Goal: Task Accomplishment & Management: Manage account settings

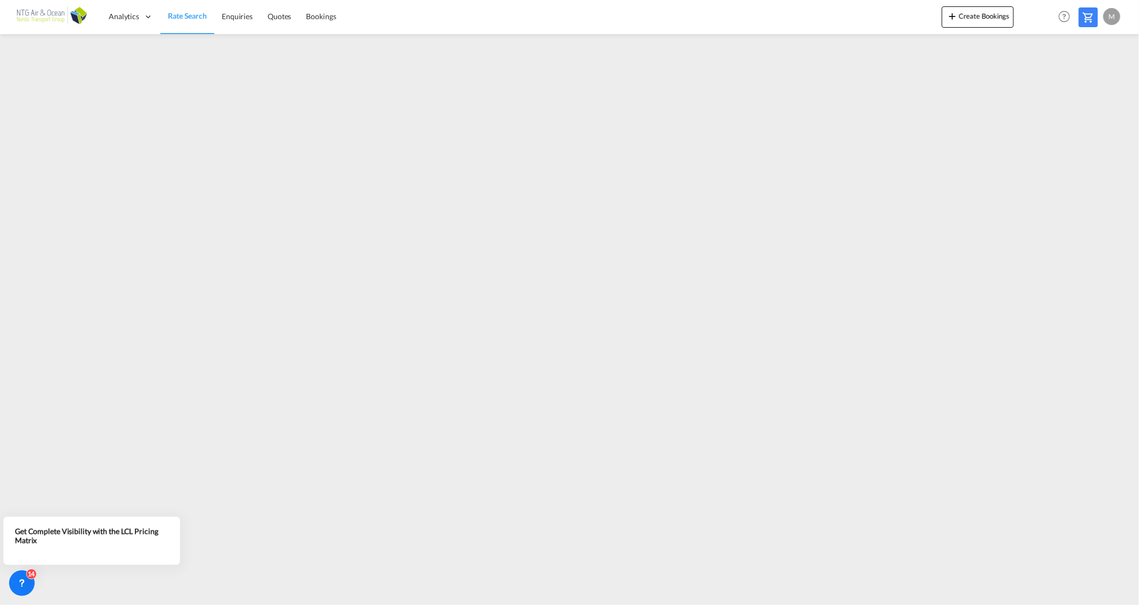
click at [1107, 17] on div "M" at bounding box center [1111, 16] width 17 height 17
click at [1077, 44] on button "My Profile" at bounding box center [1099, 46] width 69 height 21
